Goal: Register for event/course

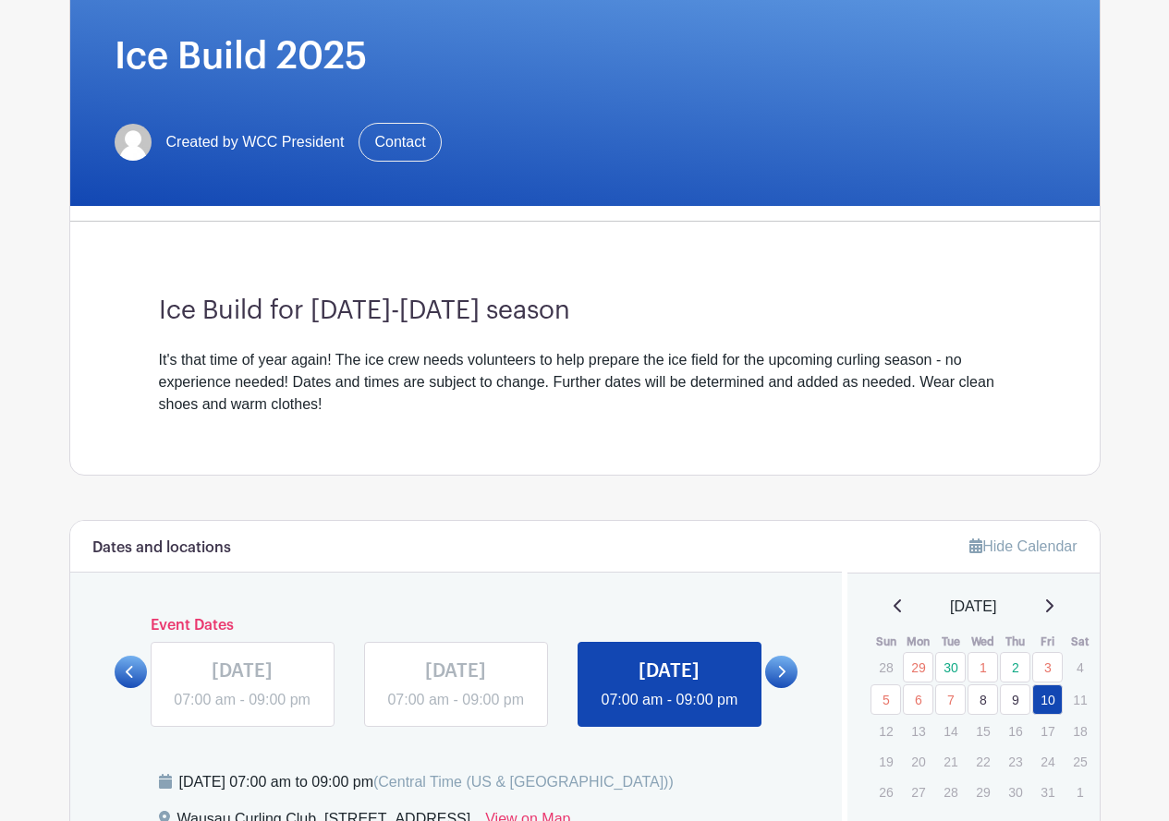
scroll to position [438, 0]
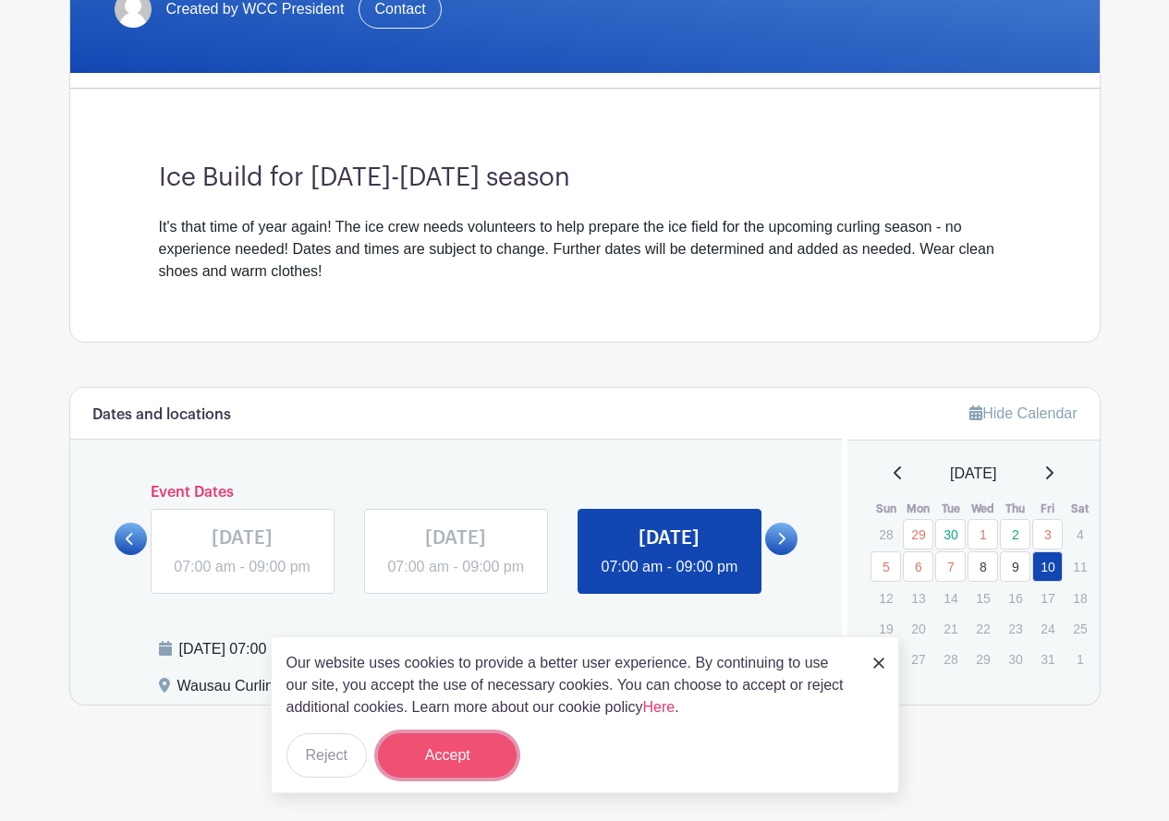
click at [435, 759] on button "Accept" at bounding box center [447, 756] width 139 height 44
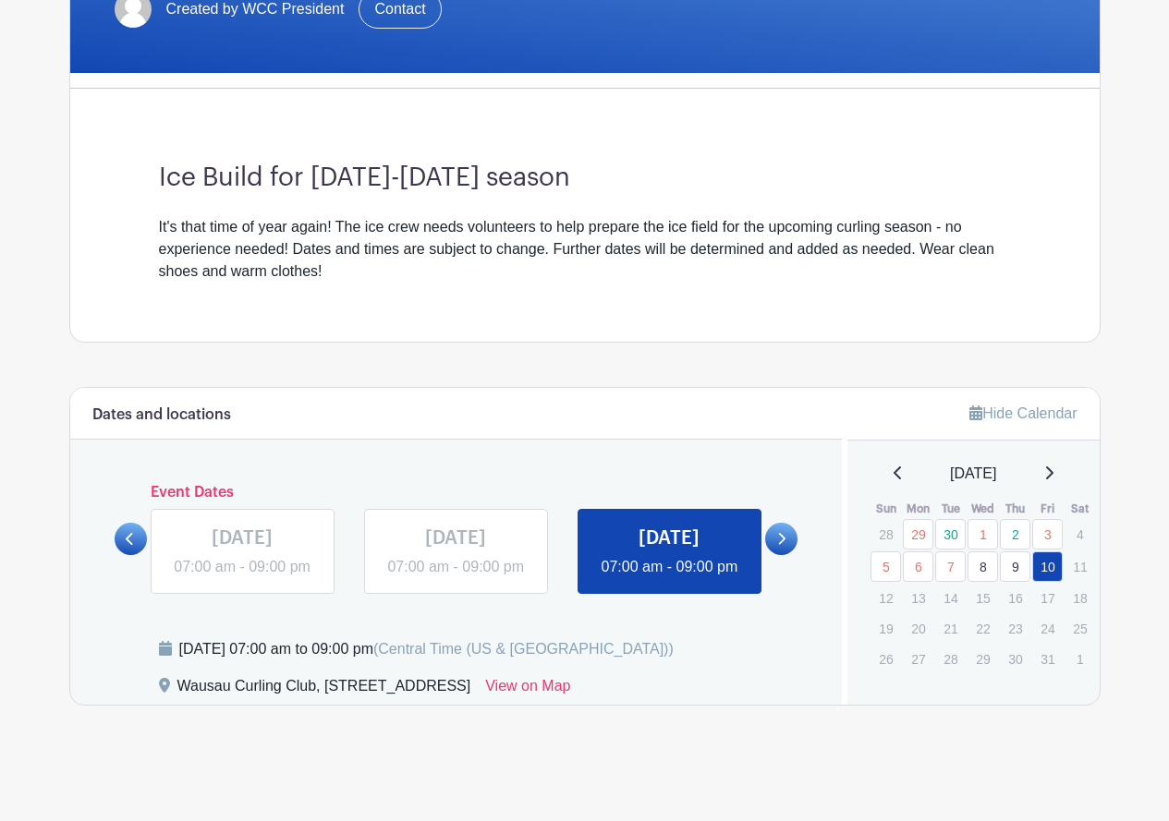
click at [669, 578] on link at bounding box center [669, 578] width 0 height 0
click at [787, 527] on link at bounding box center [781, 539] width 32 height 32
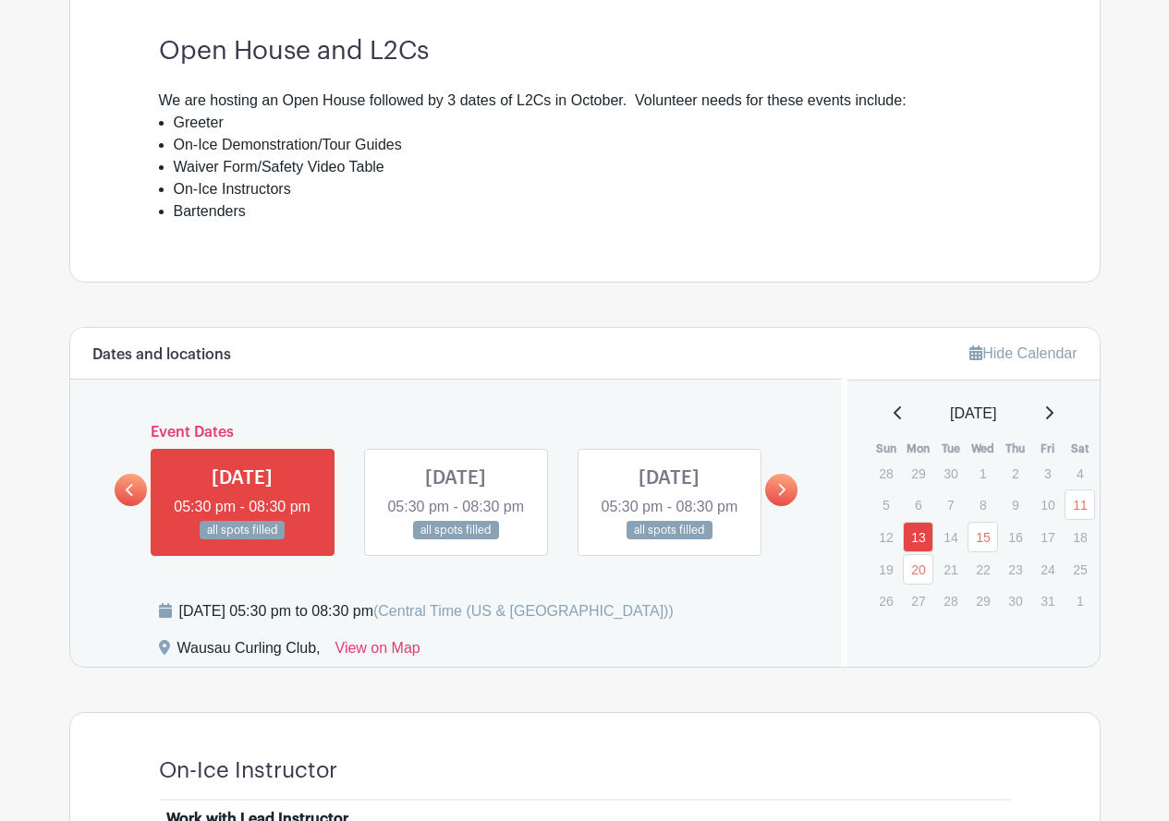
scroll to position [739, 0]
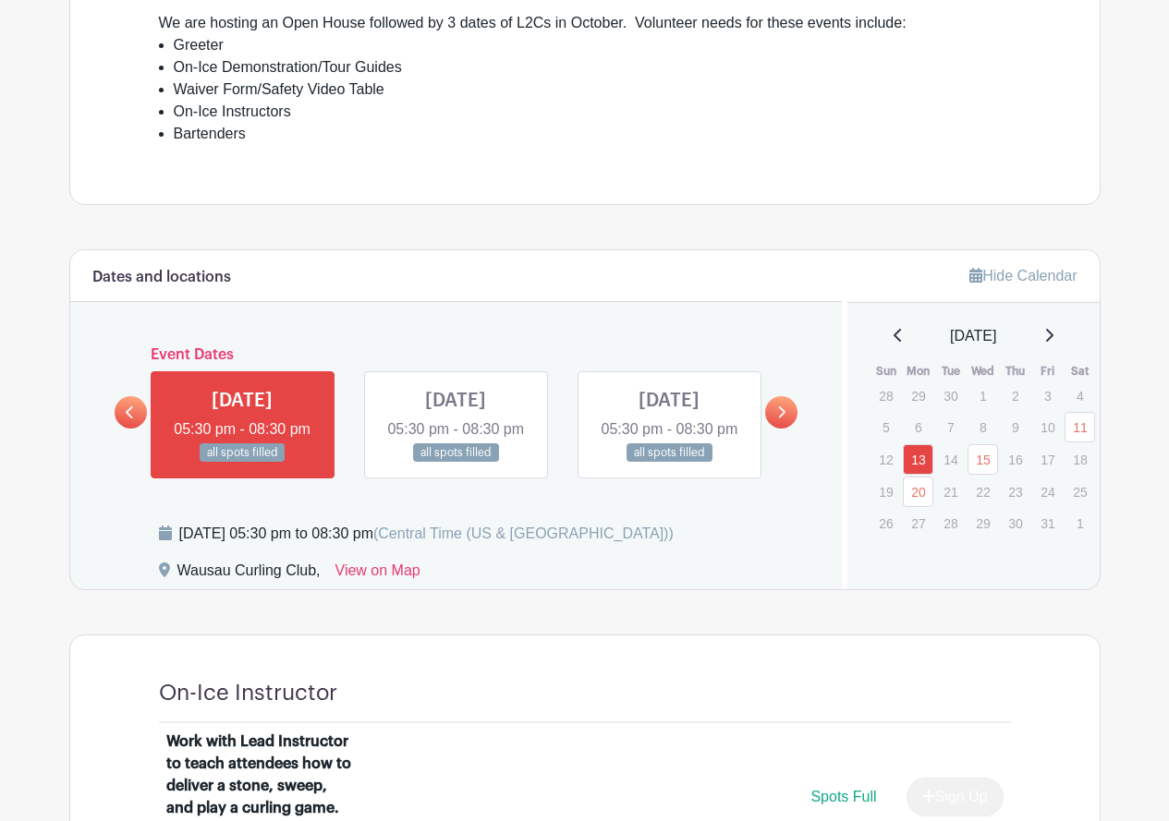
click at [782, 420] on icon at bounding box center [781, 413] width 8 height 14
click at [456, 463] on link at bounding box center [456, 463] width 0 height 0
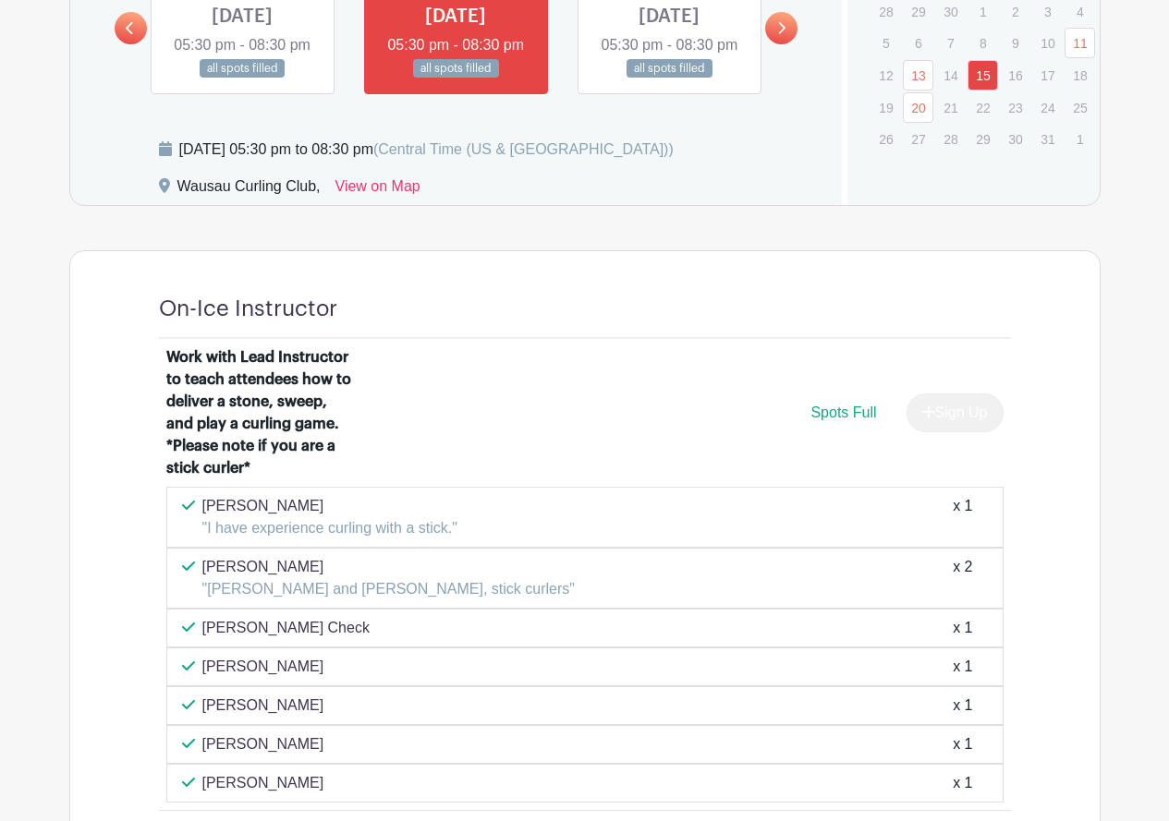
scroll to position [924, 0]
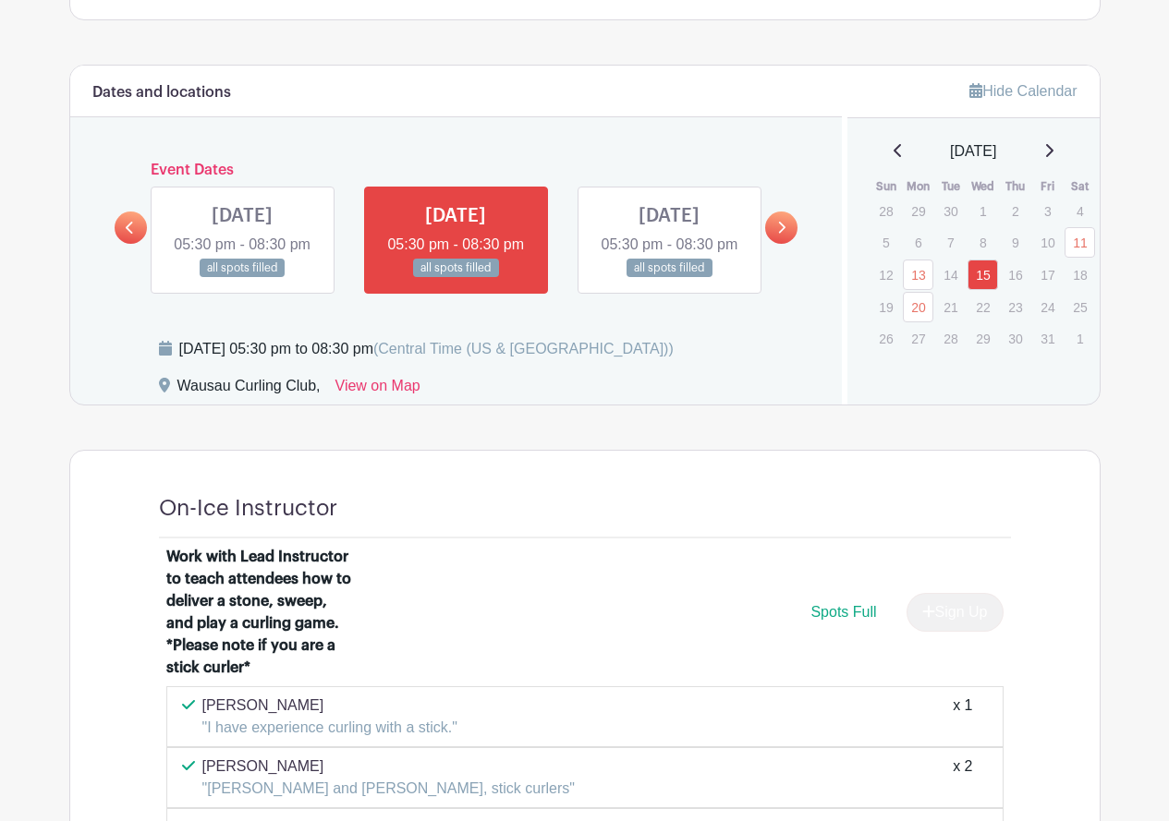
click at [669, 278] on link at bounding box center [669, 278] width 0 height 0
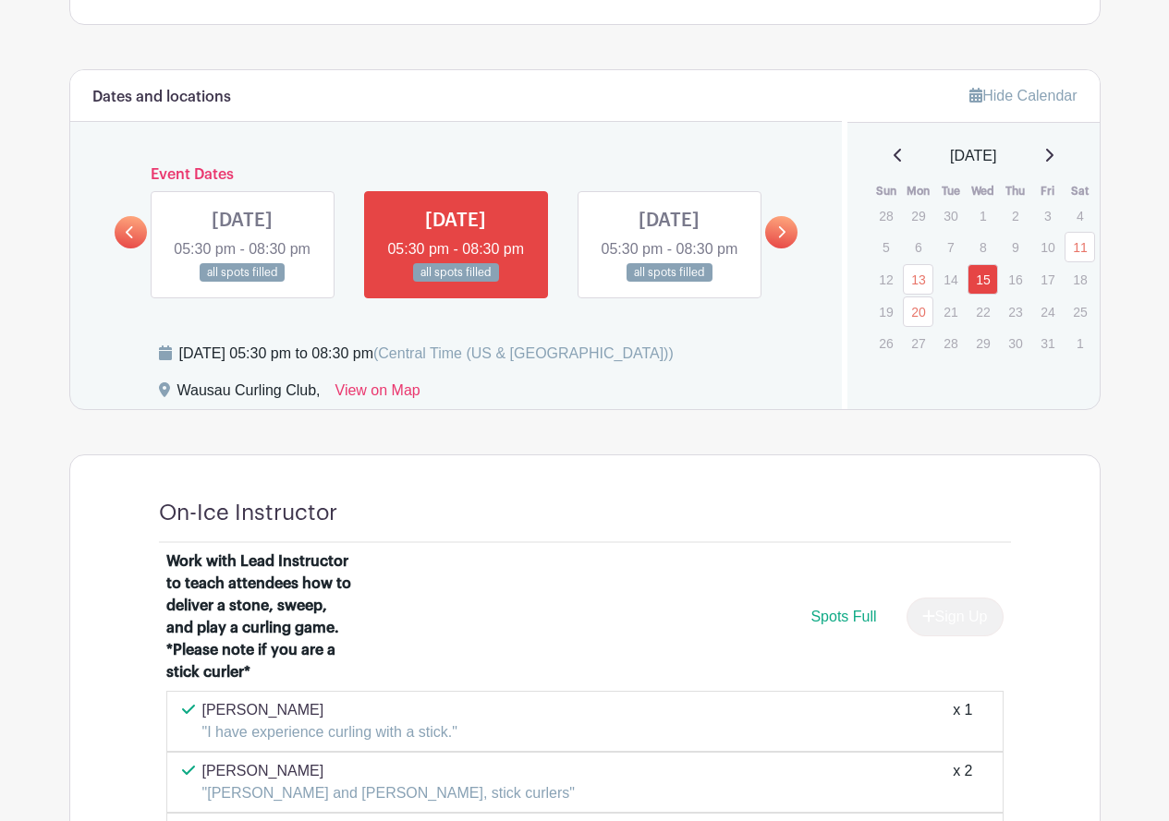
scroll to position [924, 0]
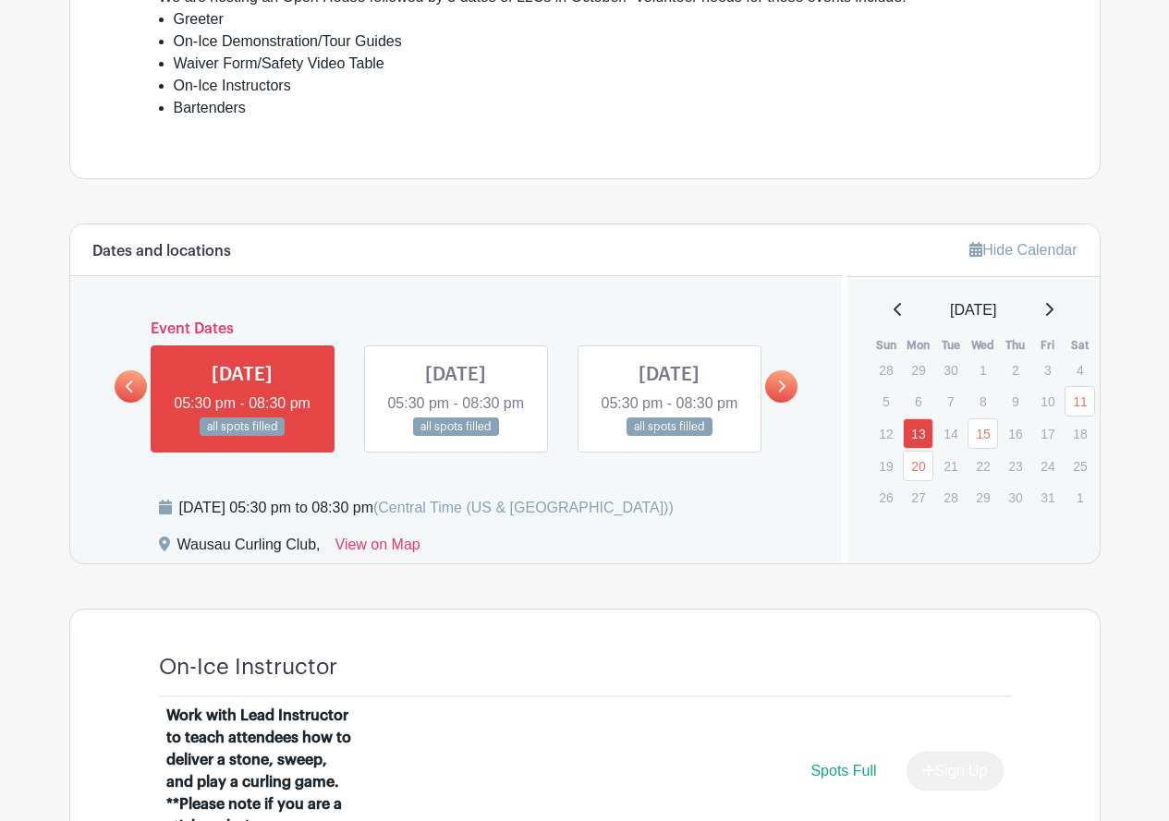
scroll to position [739, 0]
